Goal: Information Seeking & Learning: Understand process/instructions

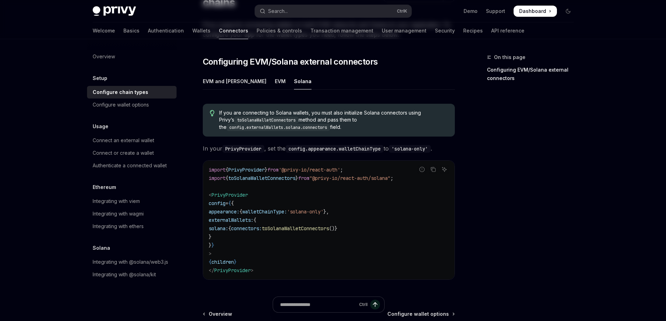
scroll to position [95, 0]
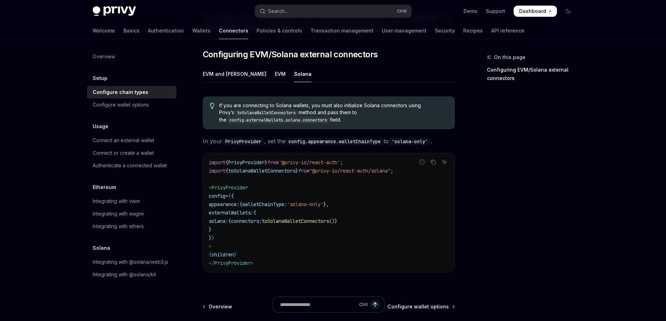
scroll to position [95, 0]
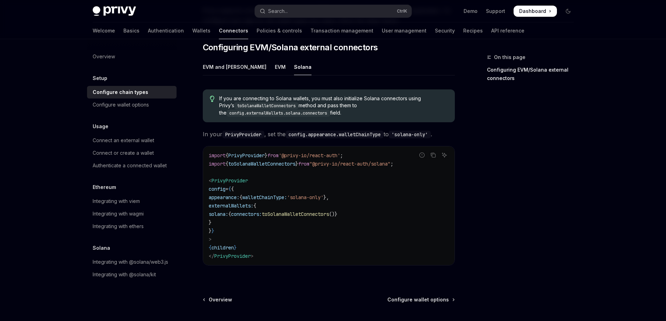
click at [323, 194] on span "'solana-only'" at bounding box center [305, 197] width 36 height 6
click at [329, 194] on span "}," at bounding box center [326, 197] width 6 height 6
click at [323, 194] on span "'solana-only'" at bounding box center [305, 197] width 36 height 6
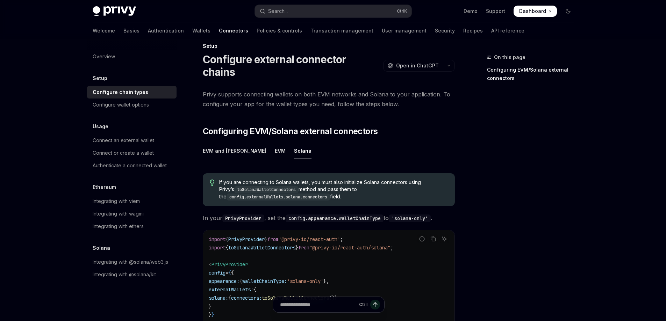
scroll to position [46, 0]
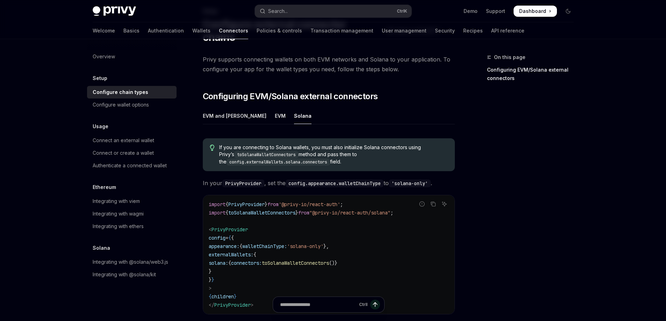
drag, startPoint x: 220, startPoint y: 236, endPoint x: 231, endPoint y: 256, distance: 22.4
click at [220, 243] on span "appearance:" at bounding box center [224, 246] width 31 height 6
click at [228, 260] on span "solana:" at bounding box center [219, 263] width 20 height 6
click at [233, 259] on code "import { PrivyProvider } from '@privy-io/react-auth' ; import { toSolanaWalletC…" at bounding box center [329, 254] width 240 height 109
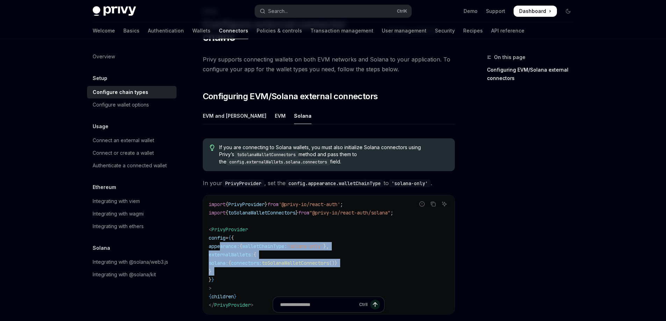
drag, startPoint x: 233, startPoint y: 259, endPoint x: 221, endPoint y: 237, distance: 24.9
click at [221, 237] on code "import { PrivyProvider } from '@privy-io/react-auth' ; import { toSolanaWalletC…" at bounding box center [329, 254] width 240 height 109
click at [221, 243] on span "appearance:" at bounding box center [224, 246] width 31 height 6
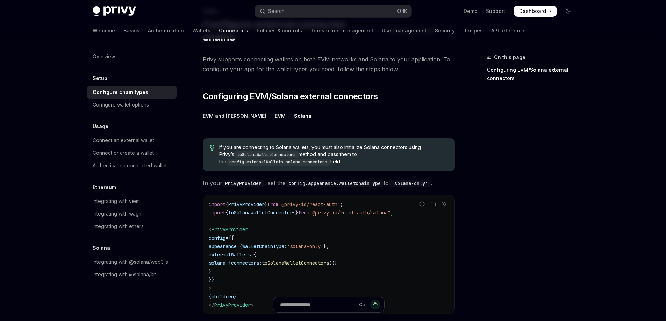
click at [375, 210] on span ""@privy-io/react-auth/solana"" at bounding box center [349, 213] width 81 height 6
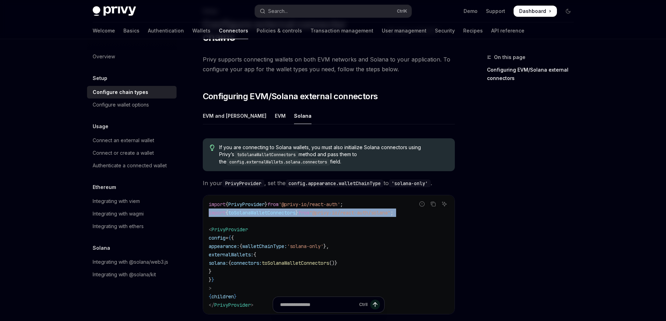
click at [375, 210] on span ""@privy-io/react-auth/solana"" at bounding box center [349, 213] width 81 height 6
copy code "import { toSolanaWalletConnectors } from "@privy-io/react-auth/solana" ;"
drag, startPoint x: 219, startPoint y: 243, endPoint x: 226, endPoint y: 250, distance: 9.9
click at [220, 252] on span "externalWallets:" at bounding box center [231, 255] width 45 height 6
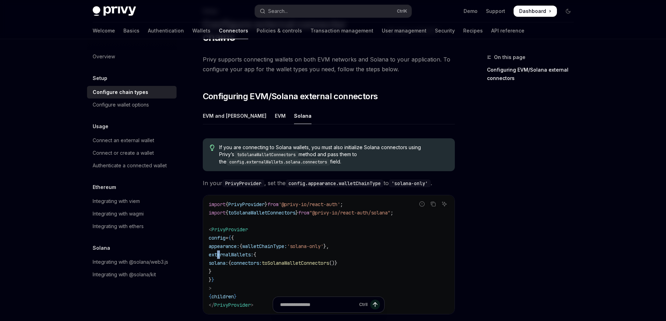
click at [231, 254] on code "import { PrivyProvider } from '@privy-io/react-auth' ; import { toSolanaWalletC…" at bounding box center [329, 254] width 240 height 109
click at [231, 257] on code "import { PrivyProvider } from '@privy-io/react-auth' ; import { toSolanaWalletC…" at bounding box center [329, 254] width 240 height 109
drag, startPoint x: 229, startPoint y: 258, endPoint x: 220, endPoint y: 241, distance: 20.0
click at [220, 241] on code "import { PrivyProvider } from '@privy-io/react-auth' ; import { toSolanaWalletC…" at bounding box center [329, 254] width 240 height 109
copy code "externalWallets: { solana: { connectors: toSolanaWalletConnectors ()} }"
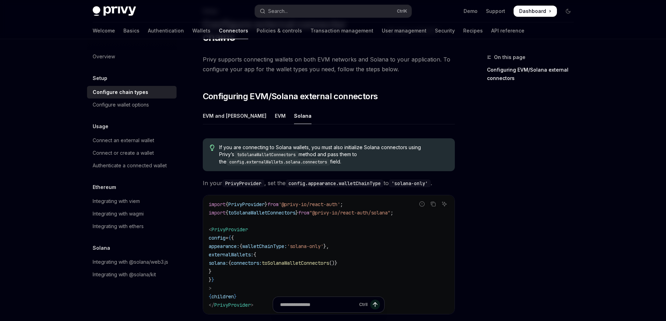
click at [240, 256] on code "import { PrivyProvider } from '@privy-io/react-auth' ; import { toSolanaWalletC…" at bounding box center [329, 254] width 240 height 109
click at [235, 246] on code "import { PrivyProvider } from '@privy-io/react-auth' ; import { toSolanaWalletC…" at bounding box center [329, 254] width 240 height 109
copy span "externalWallets"
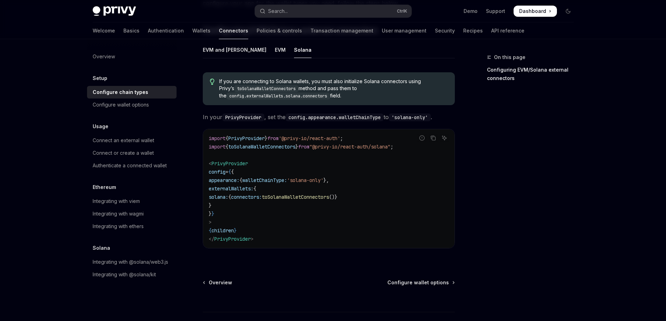
scroll to position [70, 0]
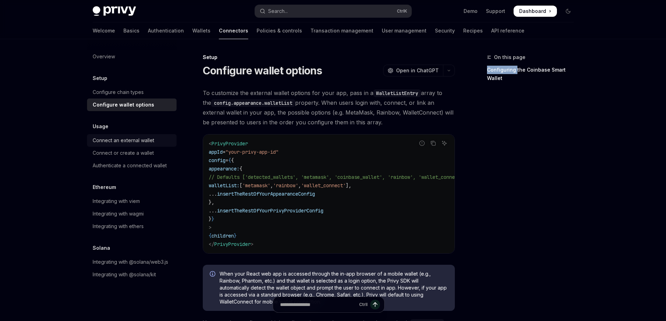
click at [145, 139] on div "Connect an external wallet" at bounding box center [124, 140] width 62 height 8
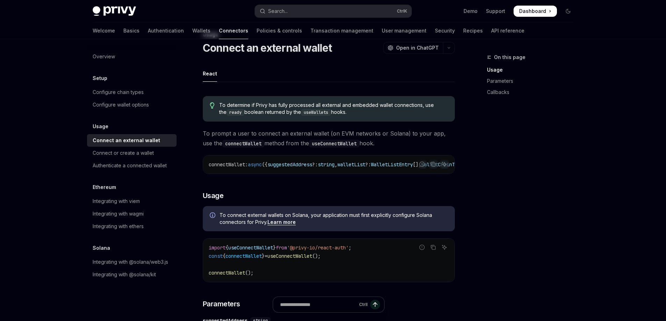
scroll to position [35, 0]
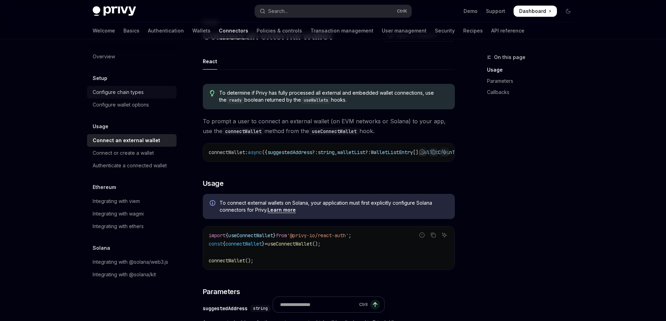
click at [117, 92] on div "Configure chain types" at bounding box center [118, 92] width 51 height 8
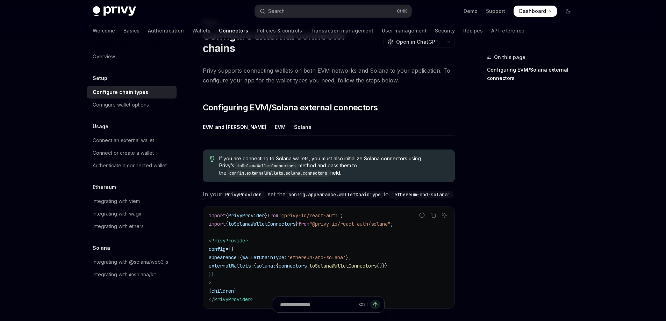
click at [102, 78] on h5 "Setup" at bounding box center [100, 78] width 15 height 8
click at [97, 78] on h5 "Setup" at bounding box center [100, 78] width 15 height 8
click at [294, 119] on div "Solana" at bounding box center [302, 127] width 17 height 16
type textarea "*"
